Goal: Use online tool/utility: Utilize a website feature to perform a specific function

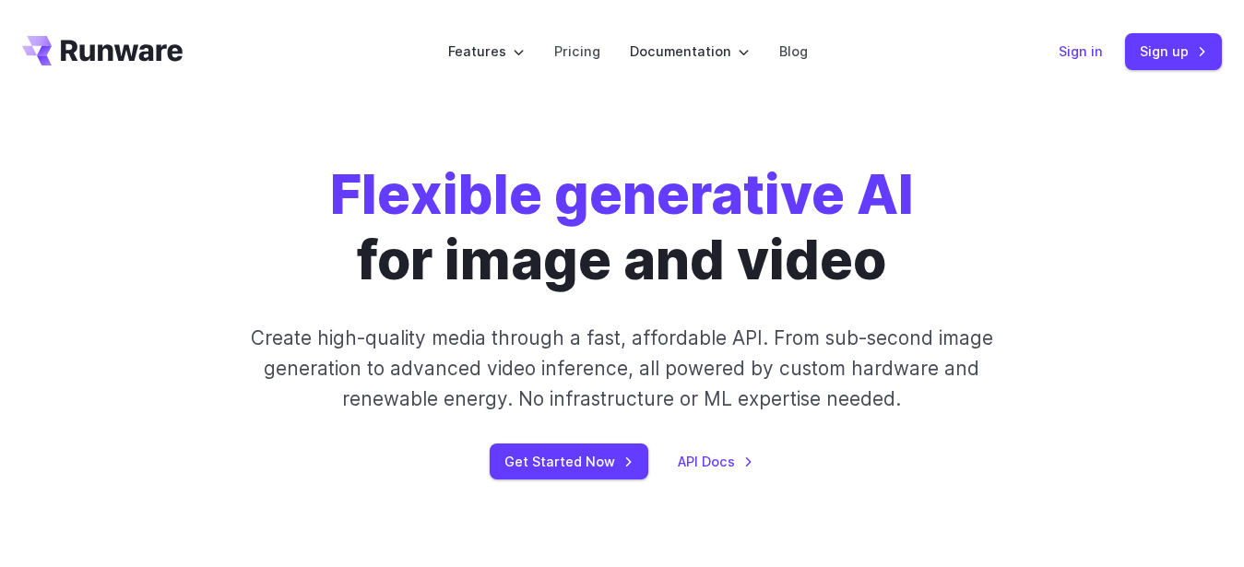
click at [1101, 54] on link "Sign in" at bounding box center [1081, 51] width 44 height 21
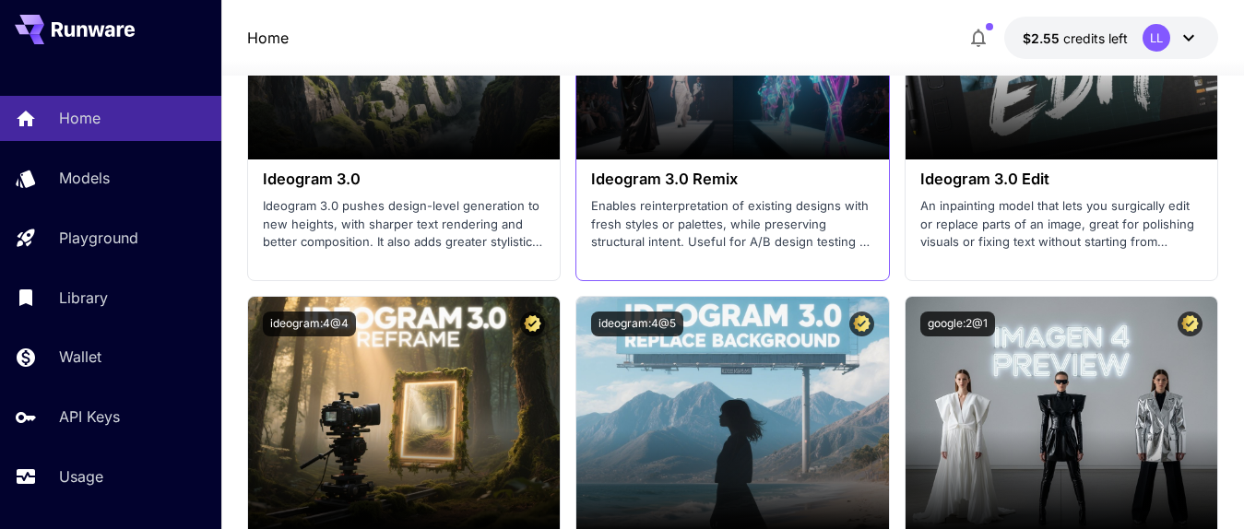
scroll to position [3587, 0]
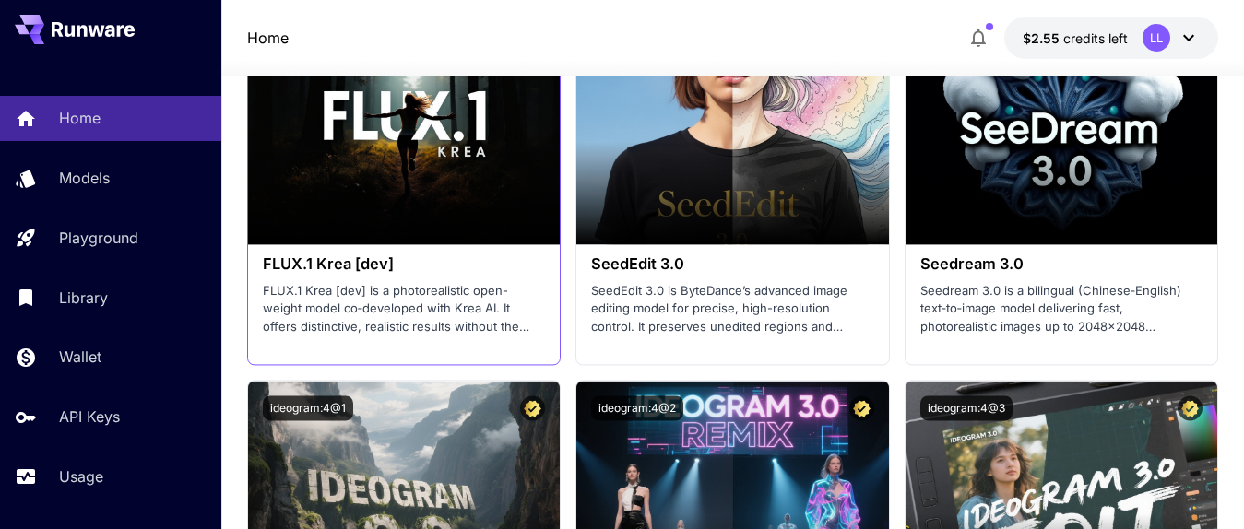
click at [380, 265] on h3 "FLUX.1 Krea [dev]" at bounding box center [404, 264] width 283 height 18
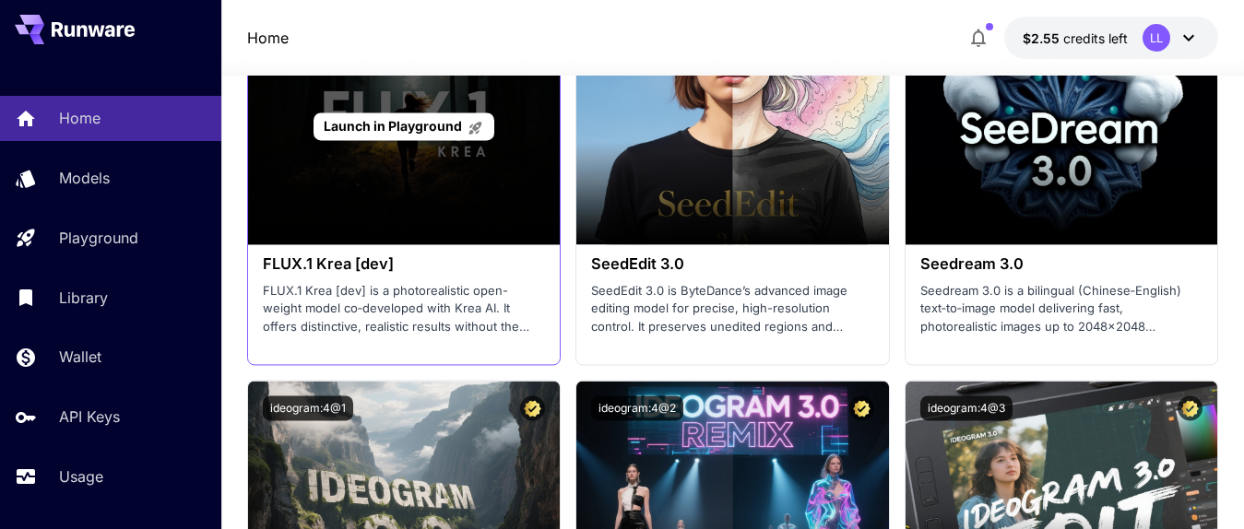
click at [371, 206] on div "Launch in Playground" at bounding box center [404, 126] width 313 height 236
click at [388, 118] on p "Launch in Playground" at bounding box center [404, 125] width 160 height 19
